Goal: Task Accomplishment & Management: Manage account settings

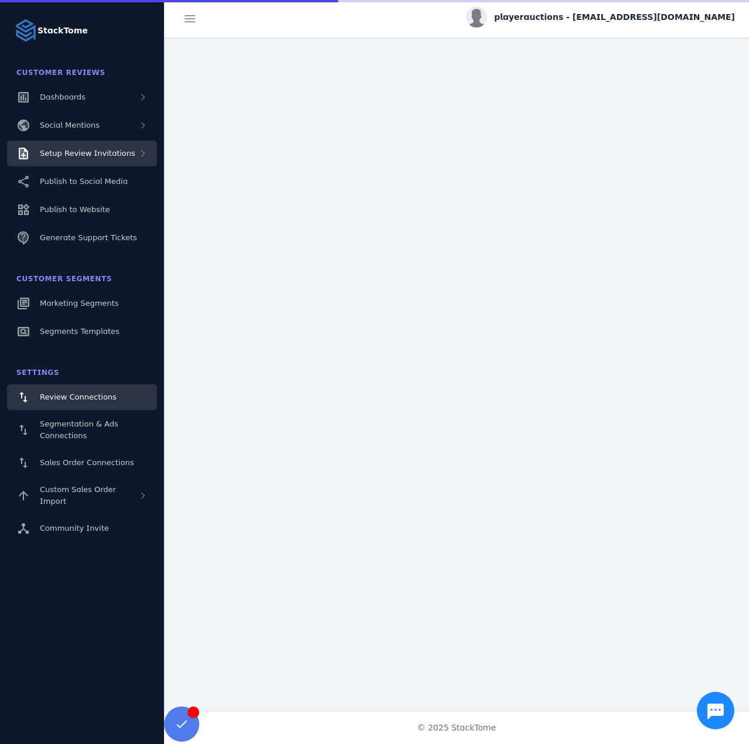
click at [93, 157] on span "Setup Review Invitations" at bounding box center [88, 153] width 96 height 9
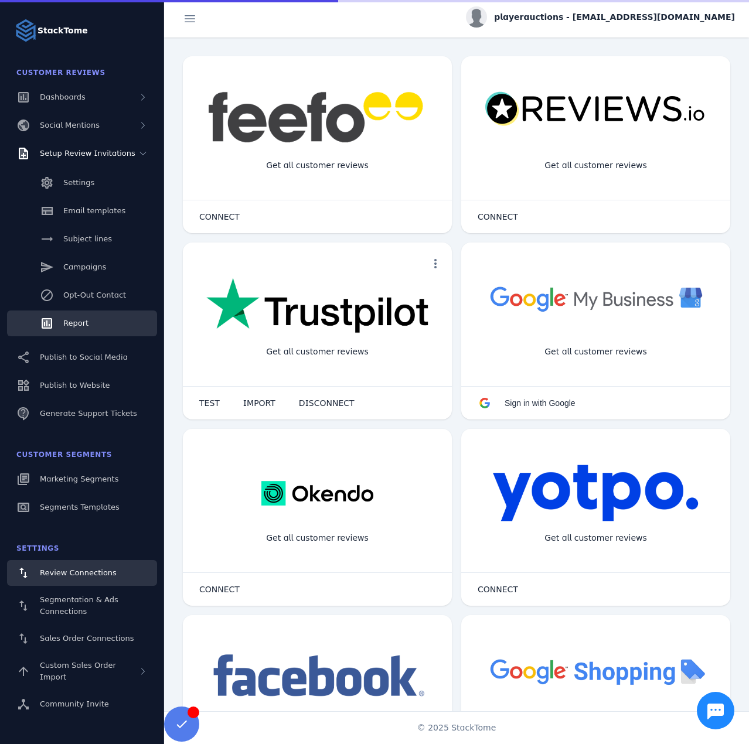
click at [77, 319] on span "Report" at bounding box center [75, 323] width 25 height 9
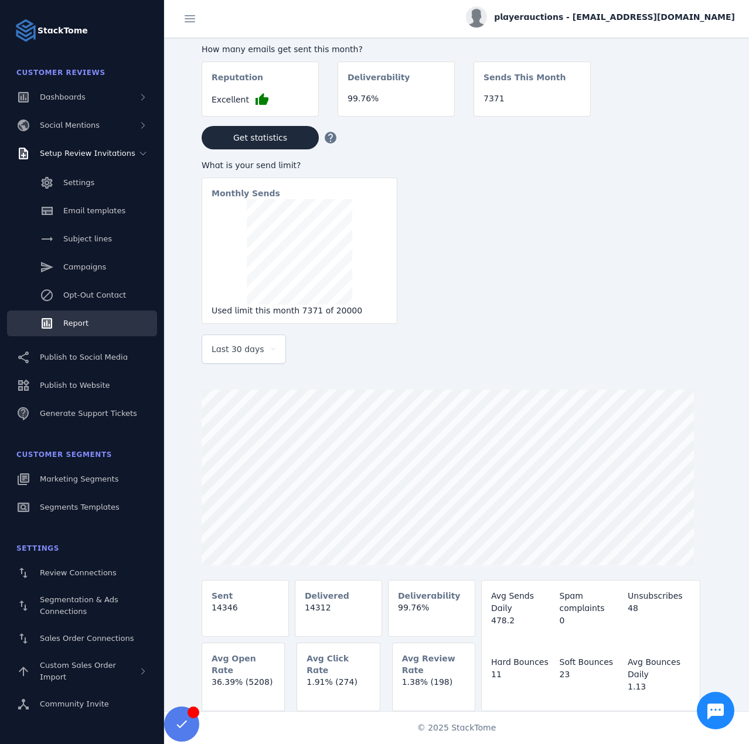
click at [233, 350] on span "Last 30 days" at bounding box center [238, 349] width 53 height 14
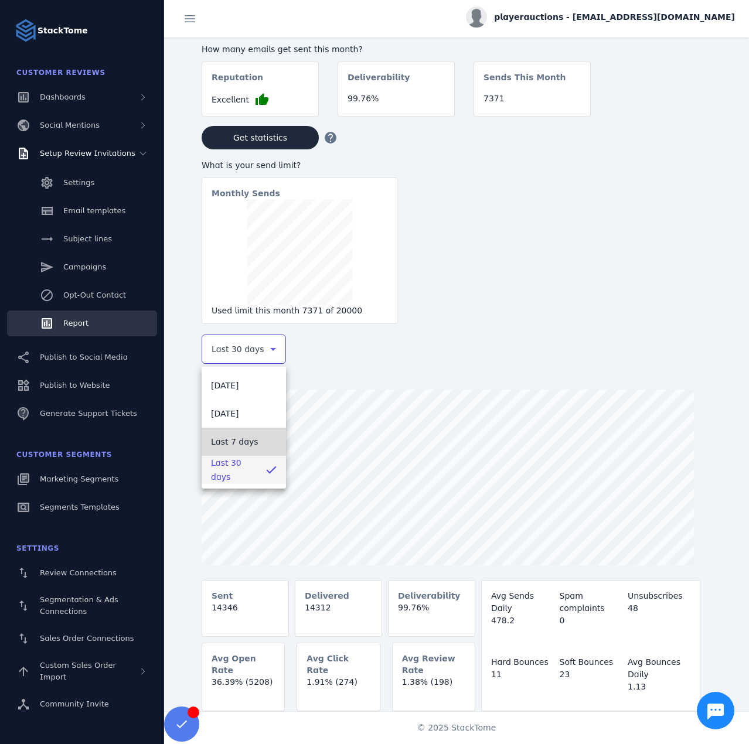
click at [245, 444] on span "Last 7 days" at bounding box center [234, 442] width 47 height 14
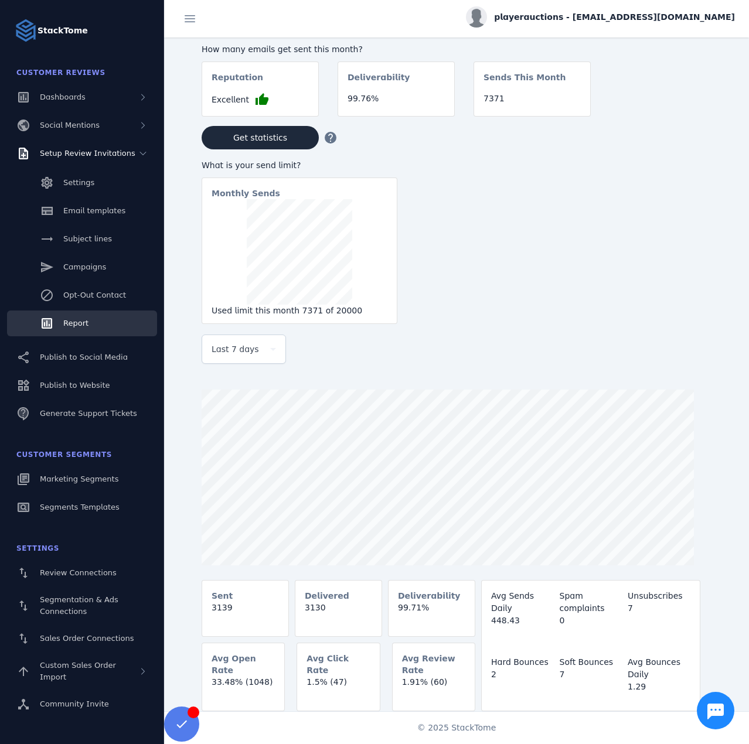
click at [661, 16] on span "playerauctions - cs_playerauctions@stacktome.com" at bounding box center [614, 17] width 241 height 12
click at [691, 110] on span "Sign out" at bounding box center [698, 113] width 34 height 14
